Goal: Book appointment/travel/reservation

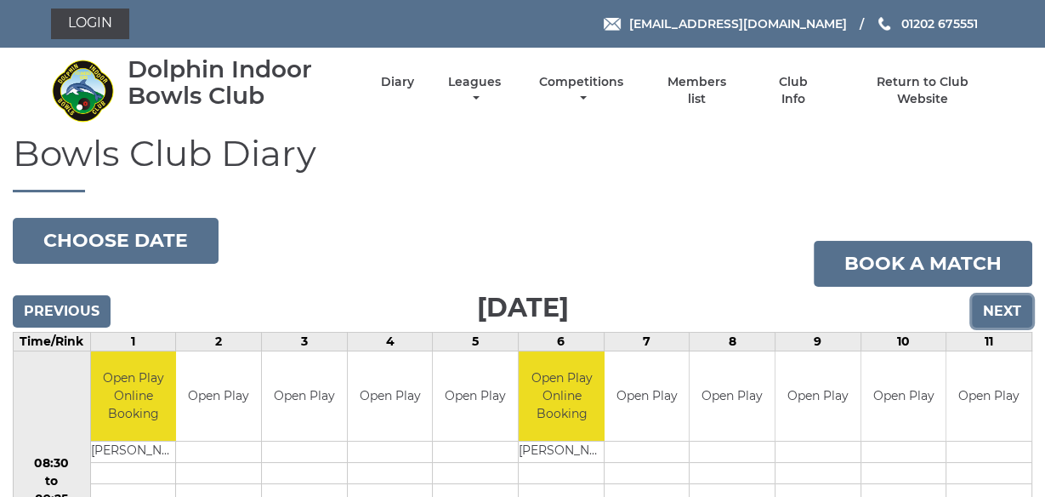
click at [1009, 311] on input "Next" at bounding box center [1002, 311] width 60 height 32
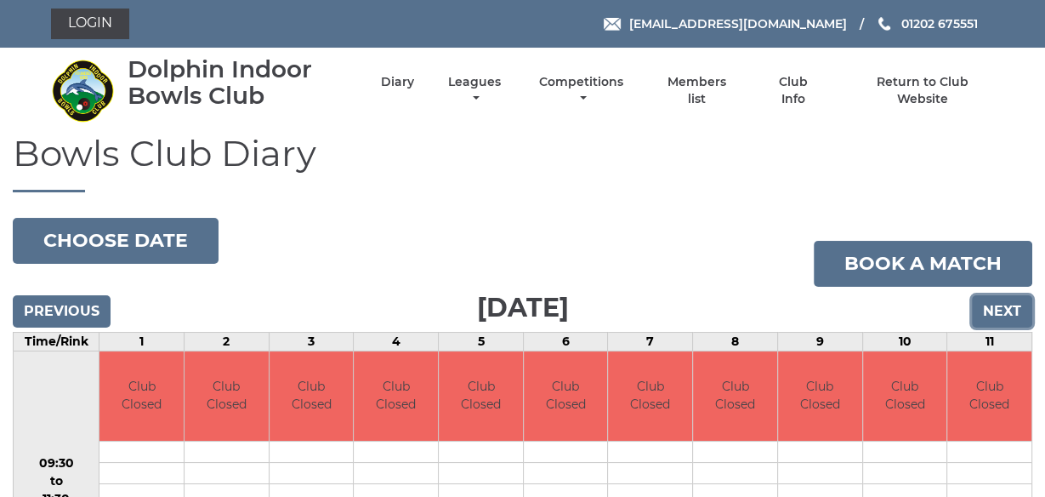
click at [1009, 311] on input "Next" at bounding box center [1002, 311] width 60 height 32
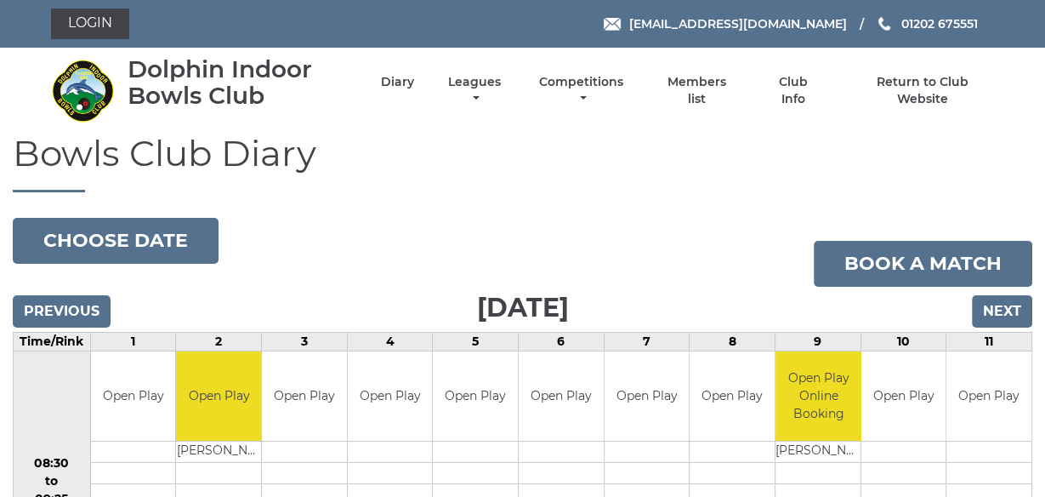
click at [736, 154] on h1 "Bowls Club Diary" at bounding box center [523, 163] width 1020 height 59
